Goal: Ask a question: Seek information or help from site administrators or community

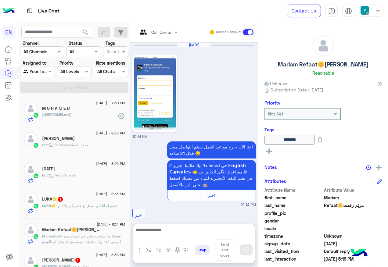
scroll to position [523, 0]
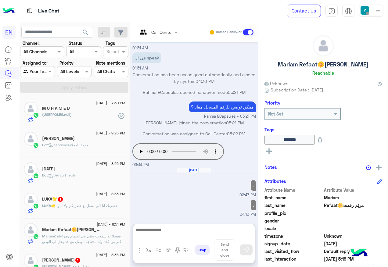
click at [103, 150] on div "Bot : handoverخدمة العملاء" at bounding box center [83, 147] width 83 height 11
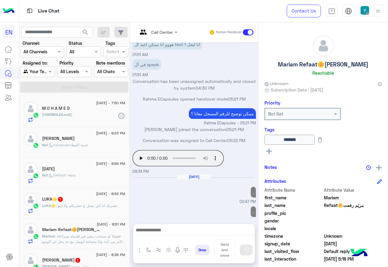
click at [103, 150] on div "Bot : handoverخدمة العملاء" at bounding box center [83, 147] width 83 height 11
click at [86, 123] on div "(USERROLES.null) :" at bounding box center [83, 117] width 83 height 11
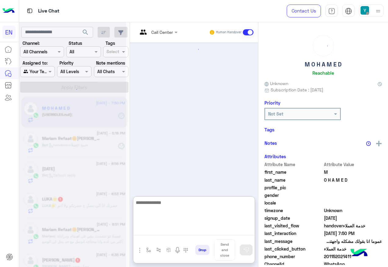
click at [187, 231] on textarea at bounding box center [193, 217] width 121 height 37
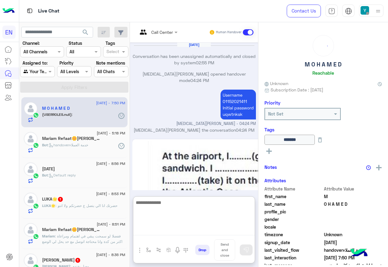
scroll to position [460, 0]
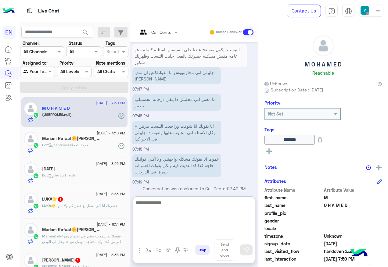
type textarea "*"
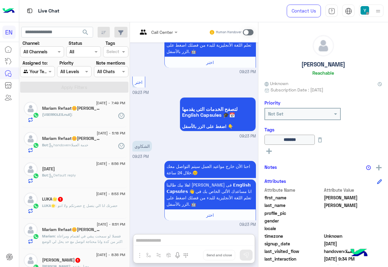
click at [222, 217] on div "Call Center Human Handover [DATE] الدقى 07:20 PM نورتنا بحضورك طالبنا العزيز 👐،…" at bounding box center [194, 145] width 128 height 247
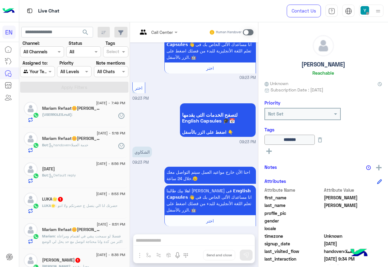
click at [86, 110] on h5 "Mariam Refaat🌼[PERSON_NAME]" at bounding box center [71, 108] width 58 height 5
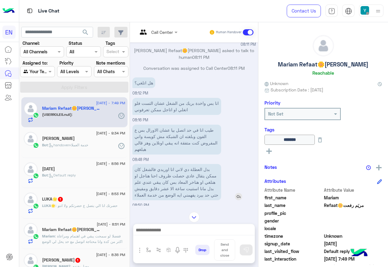
scroll to position [414, 0]
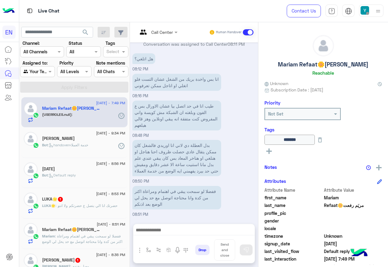
click at [92, 168] on div "[DATE]" at bounding box center [83, 170] width 83 height 6
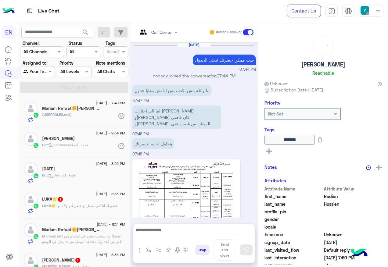
scroll to position [429, 0]
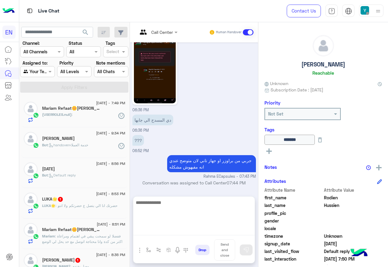
click at [186, 231] on textarea at bounding box center [193, 217] width 121 height 37
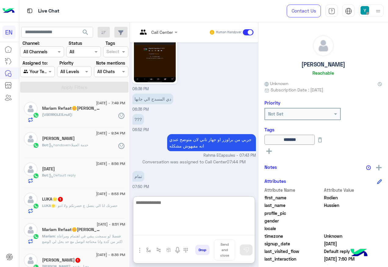
click at [215, 203] on textarea at bounding box center [193, 217] width 121 height 37
type textarea "*"
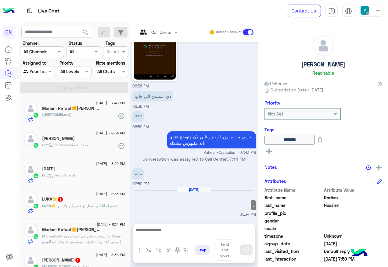
scroll to position [459, 0]
click at [149, 57] on img at bounding box center [155, 42] width 42 height 74
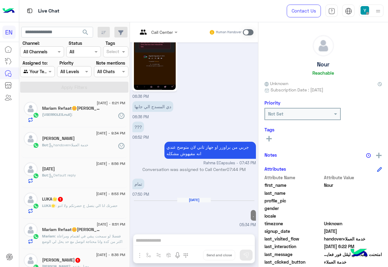
scroll to position [442, 0]
click at [232, 239] on div "Call Center Human Handover [DATE] طب ممكن حضرتك تبعتي الجدول 07:44 PM nobody jo…" at bounding box center [194, 145] width 128 height 247
click at [88, 146] on span ": handoverخدمة العملاء" at bounding box center [68, 145] width 40 height 5
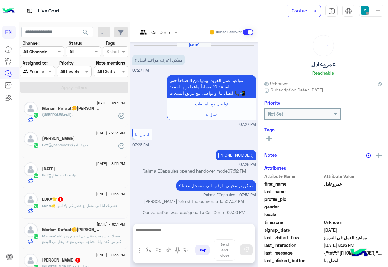
scroll to position [3, 0]
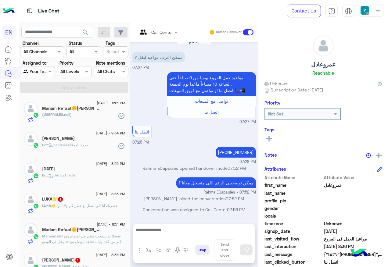
click at [191, 225] on div at bounding box center [193, 231] width 121 height 15
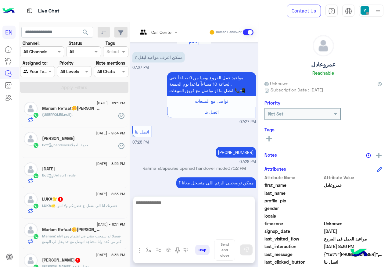
click at [190, 229] on textarea at bounding box center [193, 217] width 121 height 37
type textarea "*"
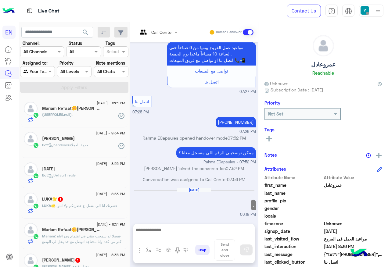
scroll to position [33, 0]
click at [185, 149] on p "ممكن توضحيلي الرقم اللي متسجل معانا ؟" at bounding box center [216, 152] width 80 height 11
